Goal: Information Seeking & Learning: Find specific fact

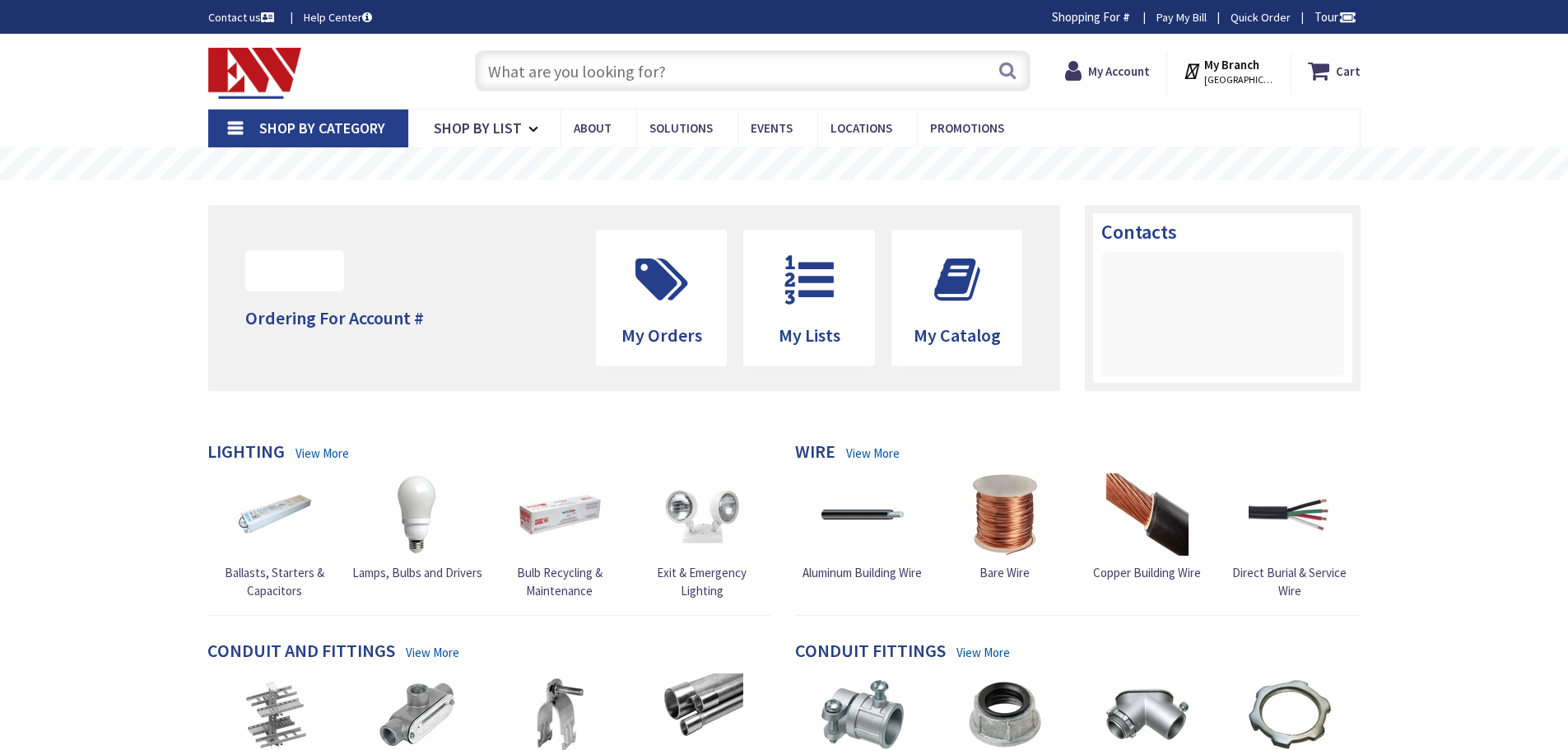
click at [683, 74] on input "text" at bounding box center [752, 71] width 555 height 41
type input "[PERSON_NAME][GEOGRAPHIC_DATA], [GEOGRAPHIC_DATA]"
paste input "LS CS 6 16"
type input "LS CS 6 16"
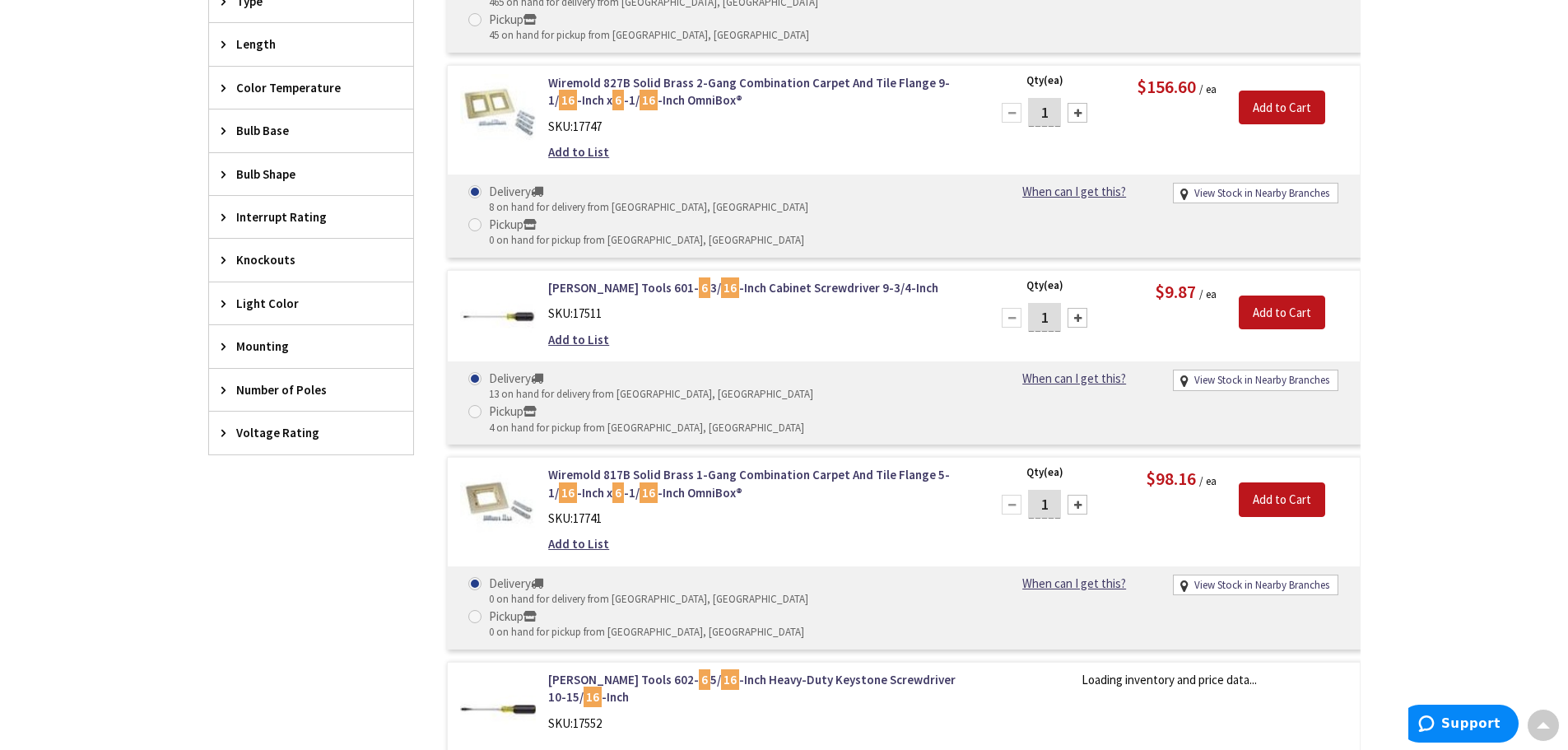
scroll to position [1153, 0]
